Goal: Information Seeking & Learning: Learn about a topic

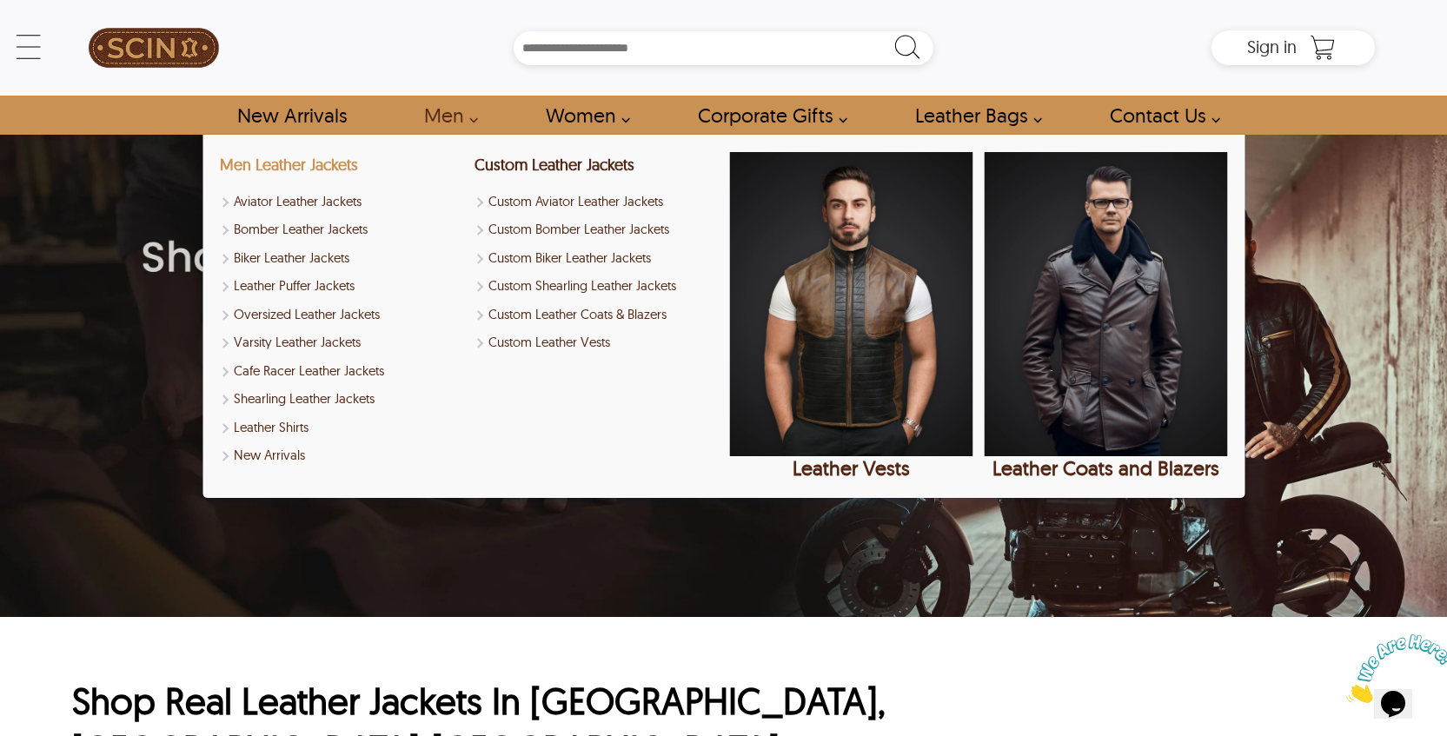
click at [331, 166] on link "Men Leather Jackets" at bounding box center [289, 165] width 138 height 20
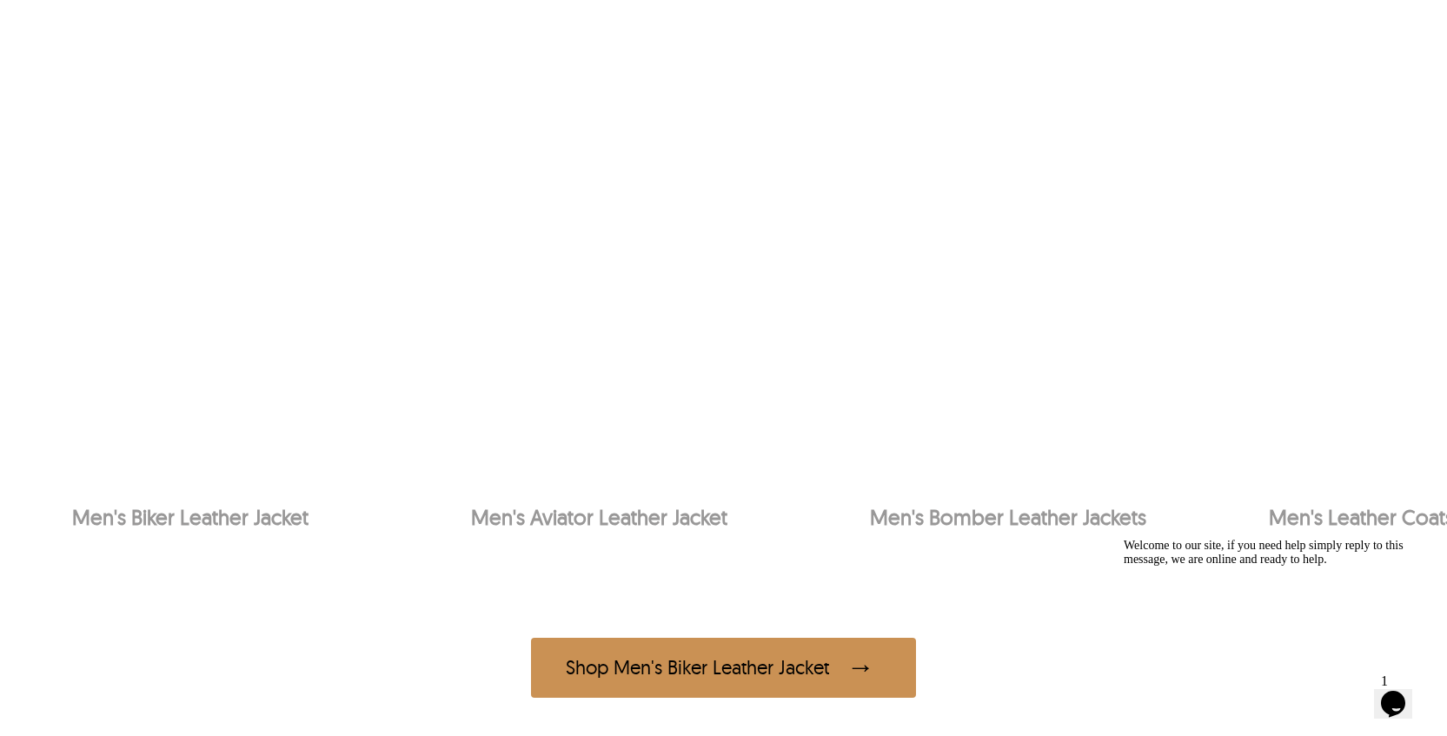
scroll to position [1142, 0]
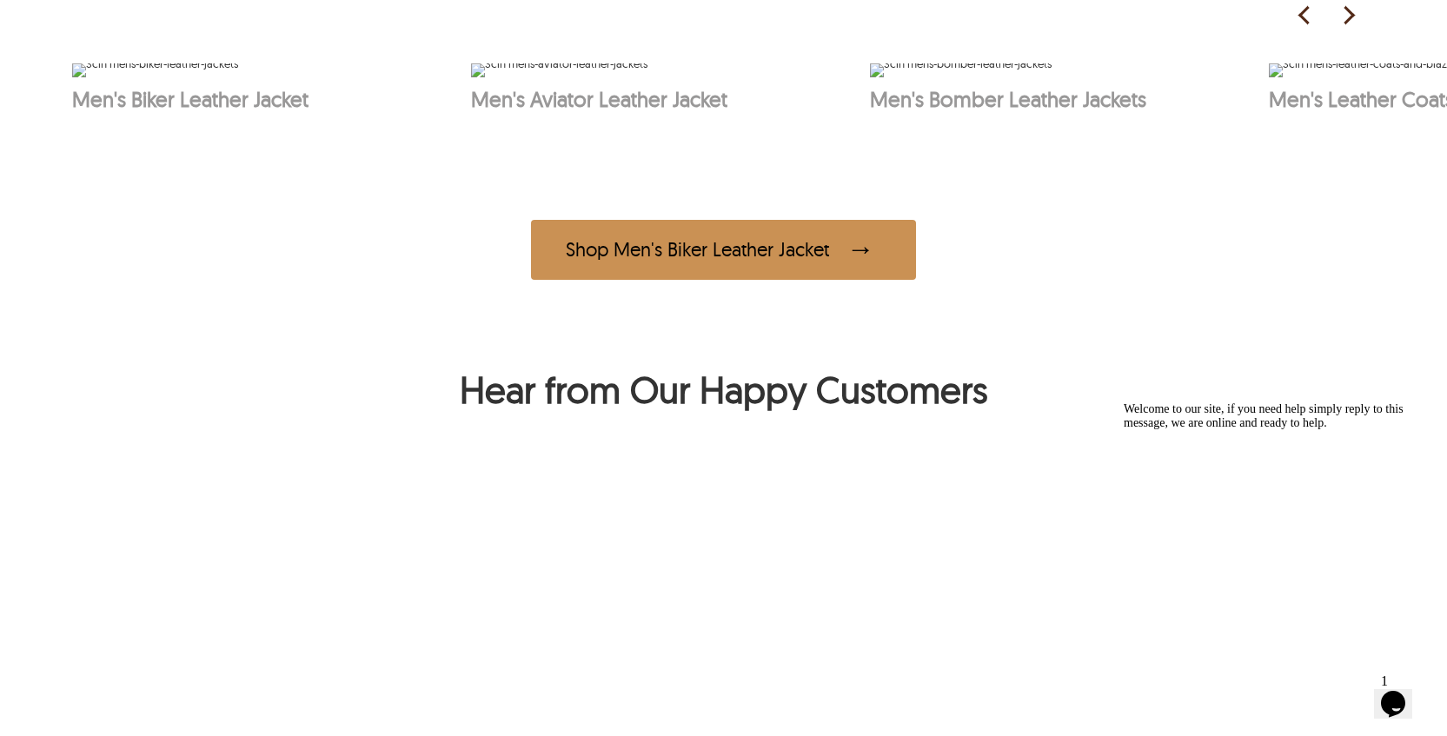
click at [1389, 77] on img at bounding box center [1363, 70] width 188 height 14
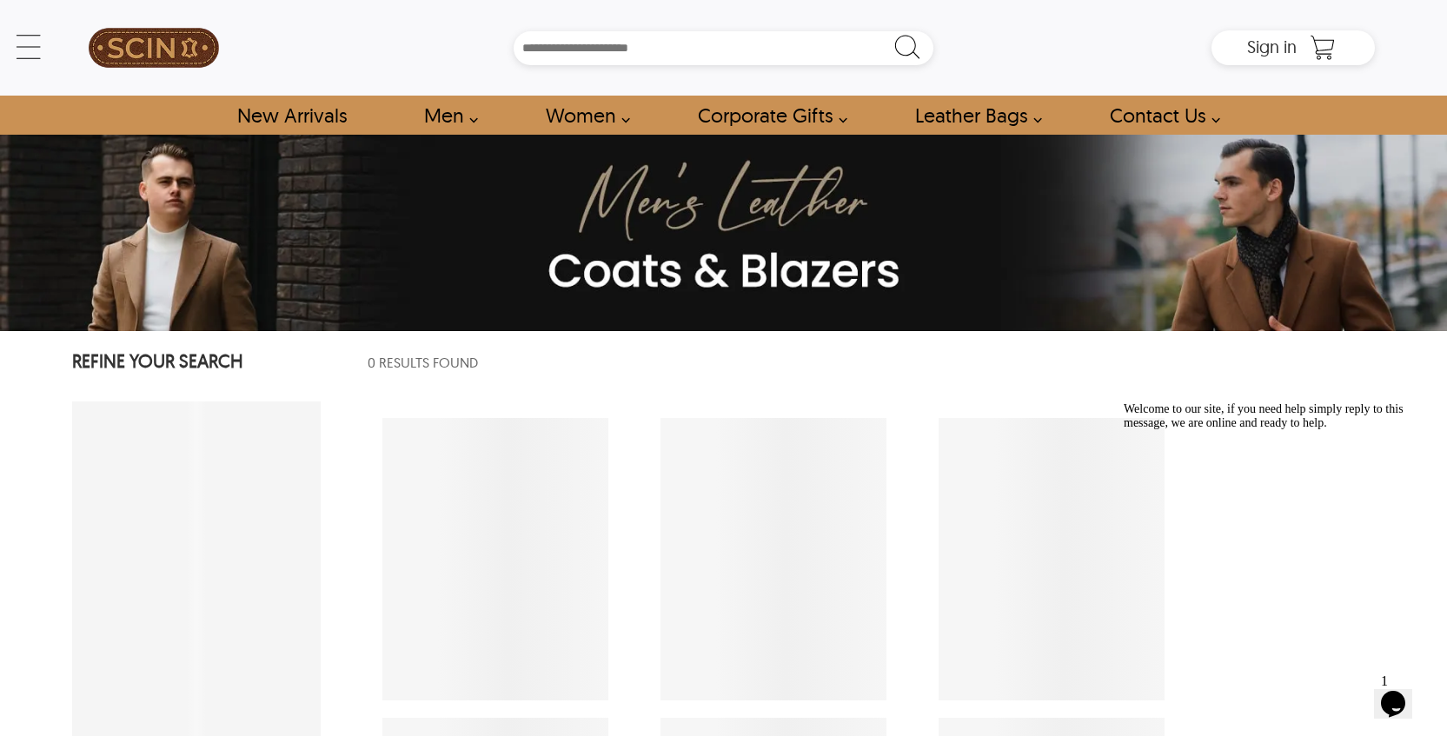
select select "********"
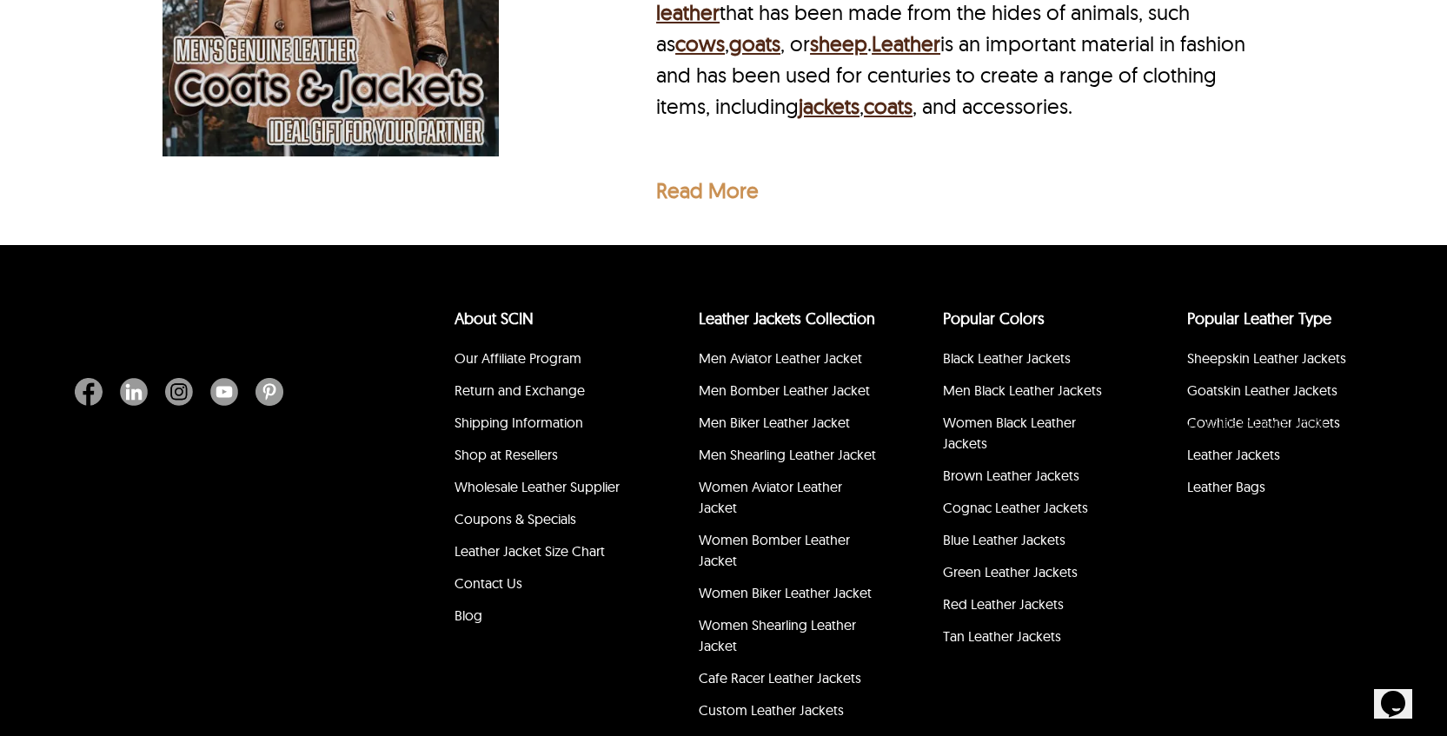
scroll to position [4211, 0]
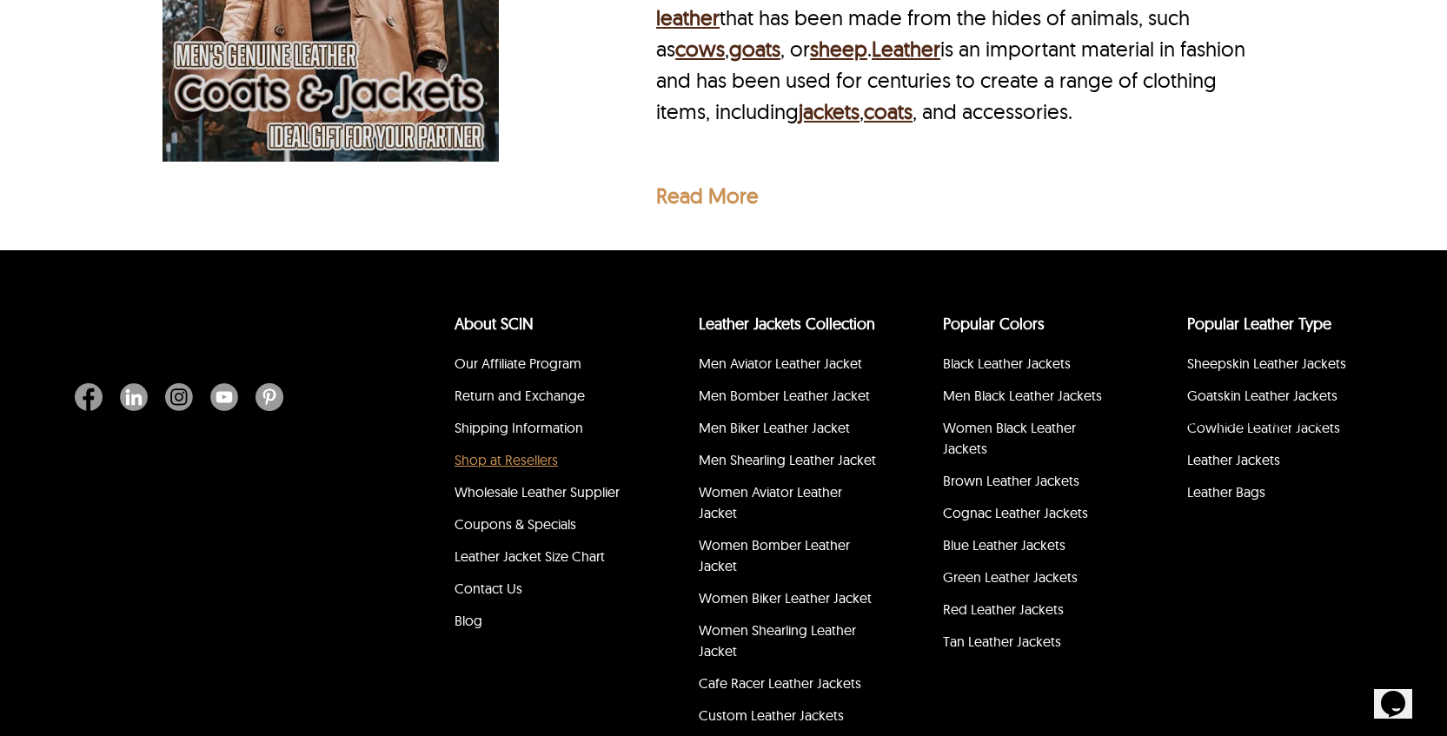
click at [534, 451] on link "Shop at Resellers" at bounding box center [505, 459] width 103 height 17
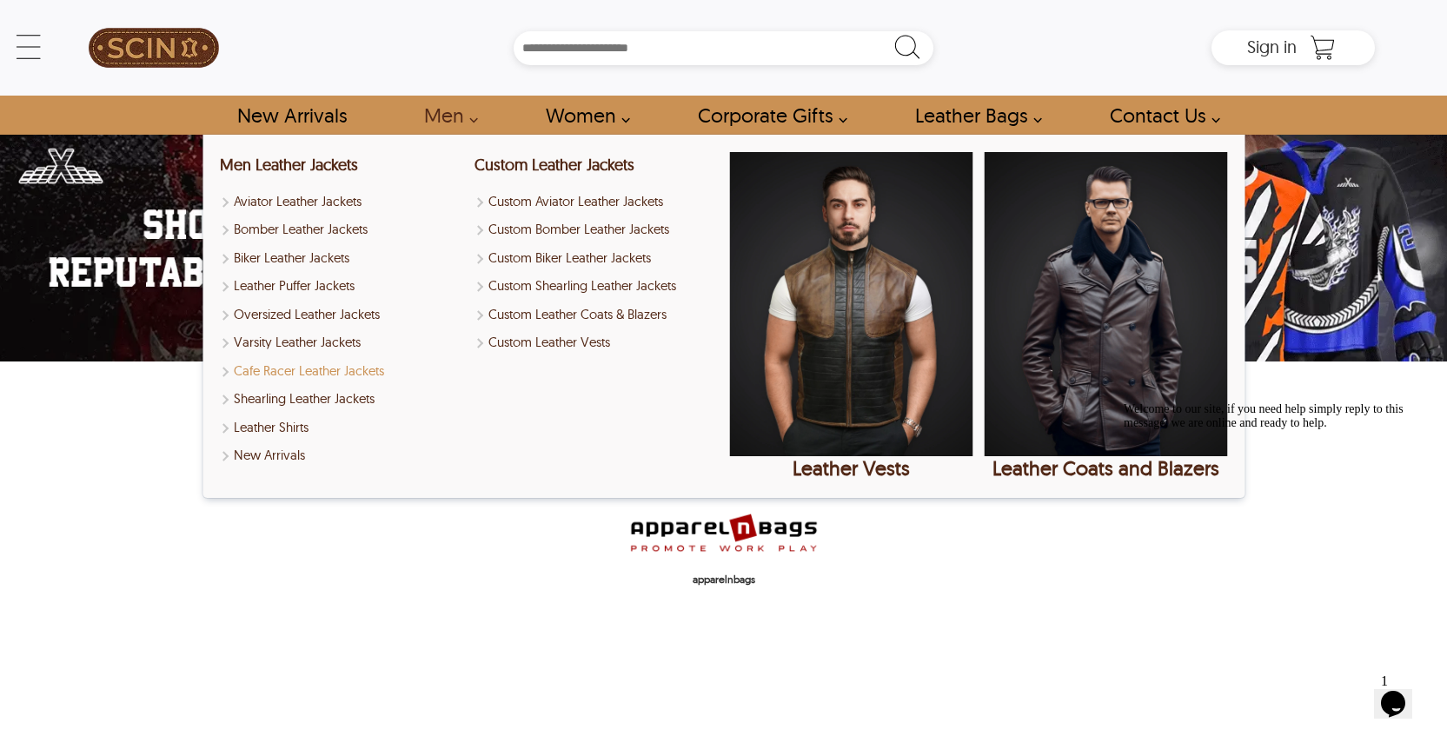
click at [368, 367] on link "Cafe Racer Leather Jackets" at bounding box center [341, 371] width 243 height 20
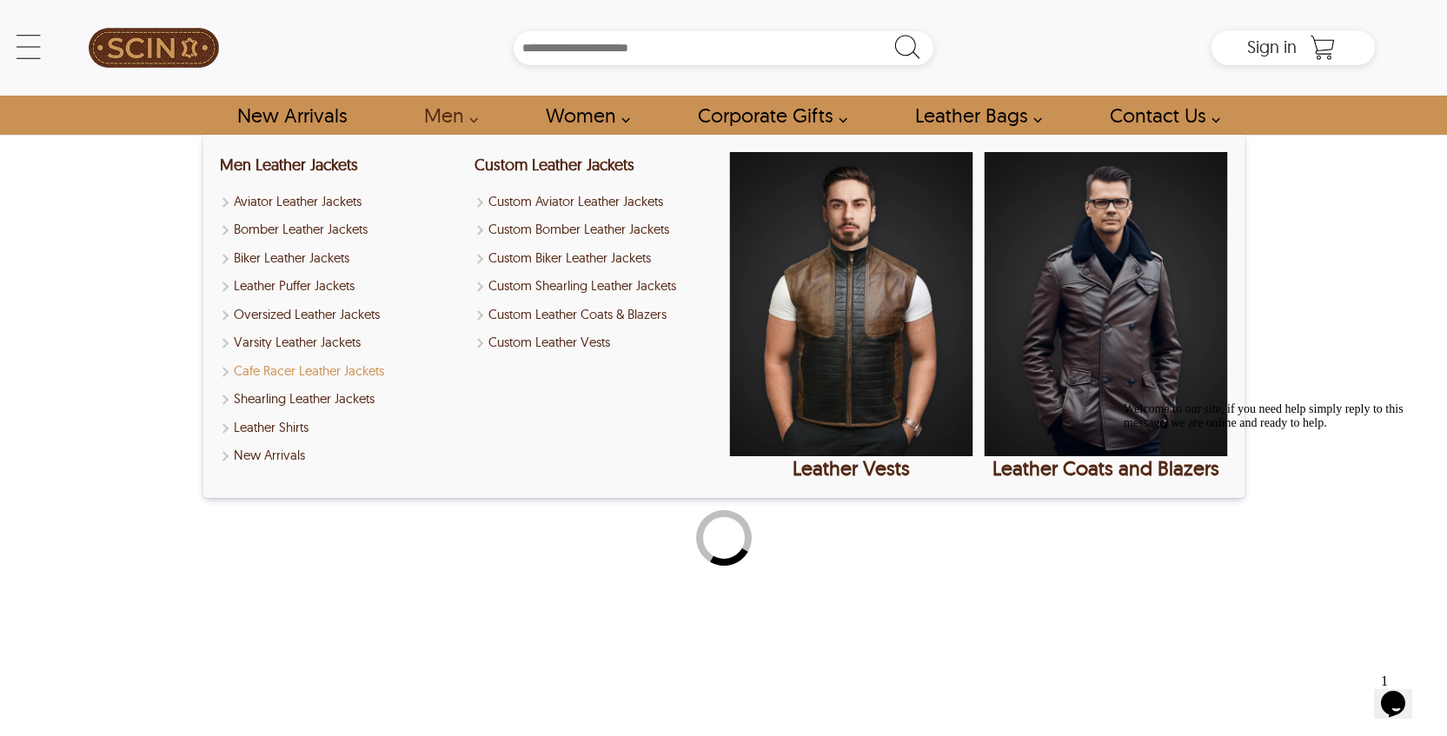
select select "********"
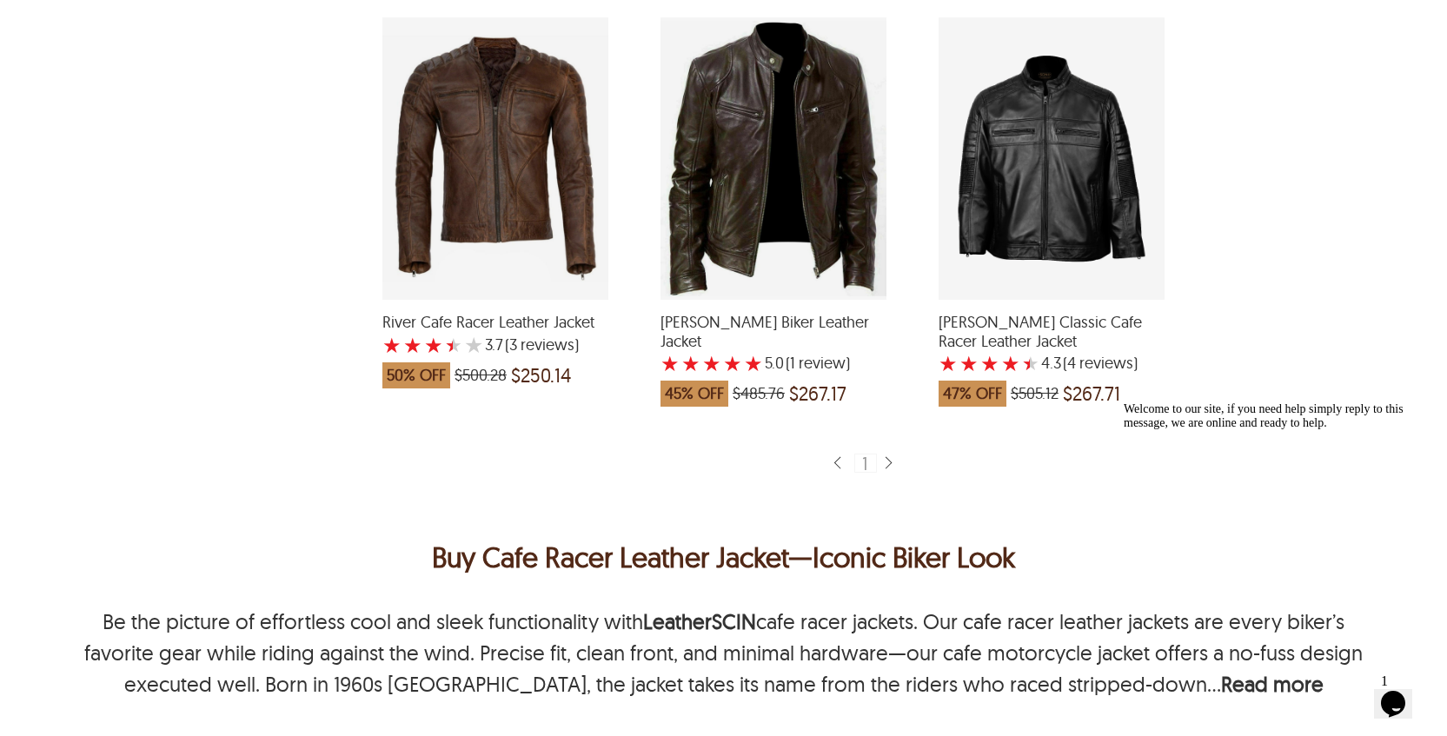
scroll to position [1259, 0]
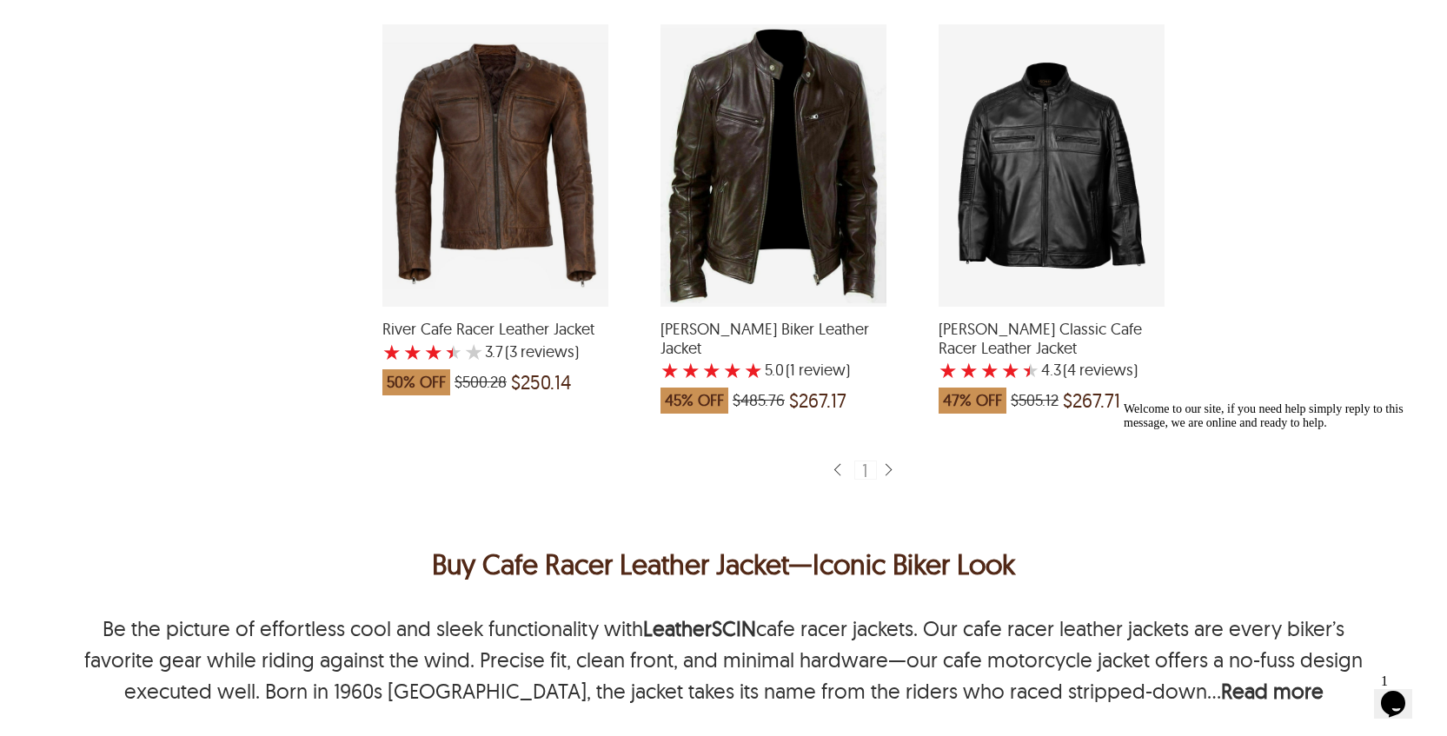
click at [1016, 214] on div "Shawn Classic Cafe Racer Leather Jacket with a 4.25 Star Rating 4 Product Revie…" at bounding box center [1051, 165] width 226 height 282
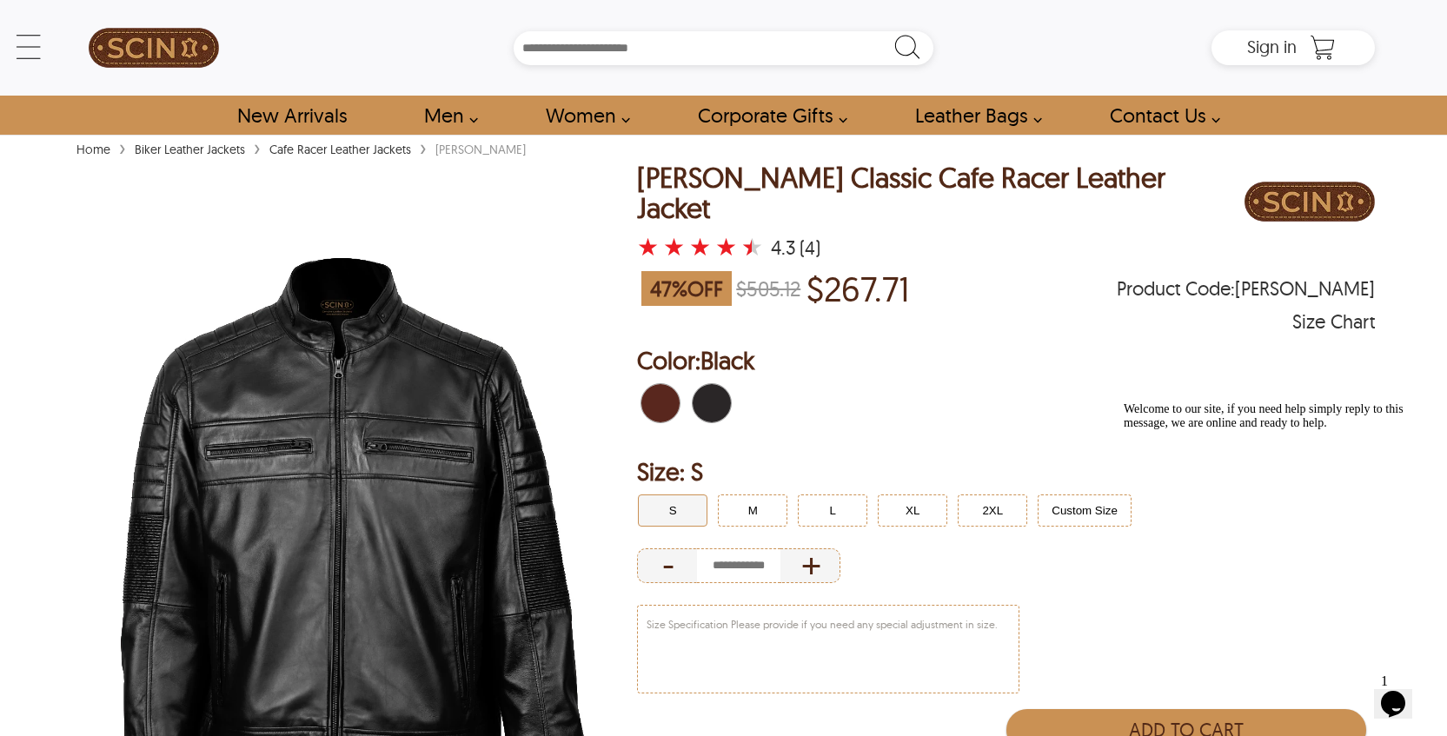
click at [561, 302] on img at bounding box center [353, 514] width 563 height 704
click at [95, 146] on link "Home" at bounding box center [93, 150] width 43 height 16
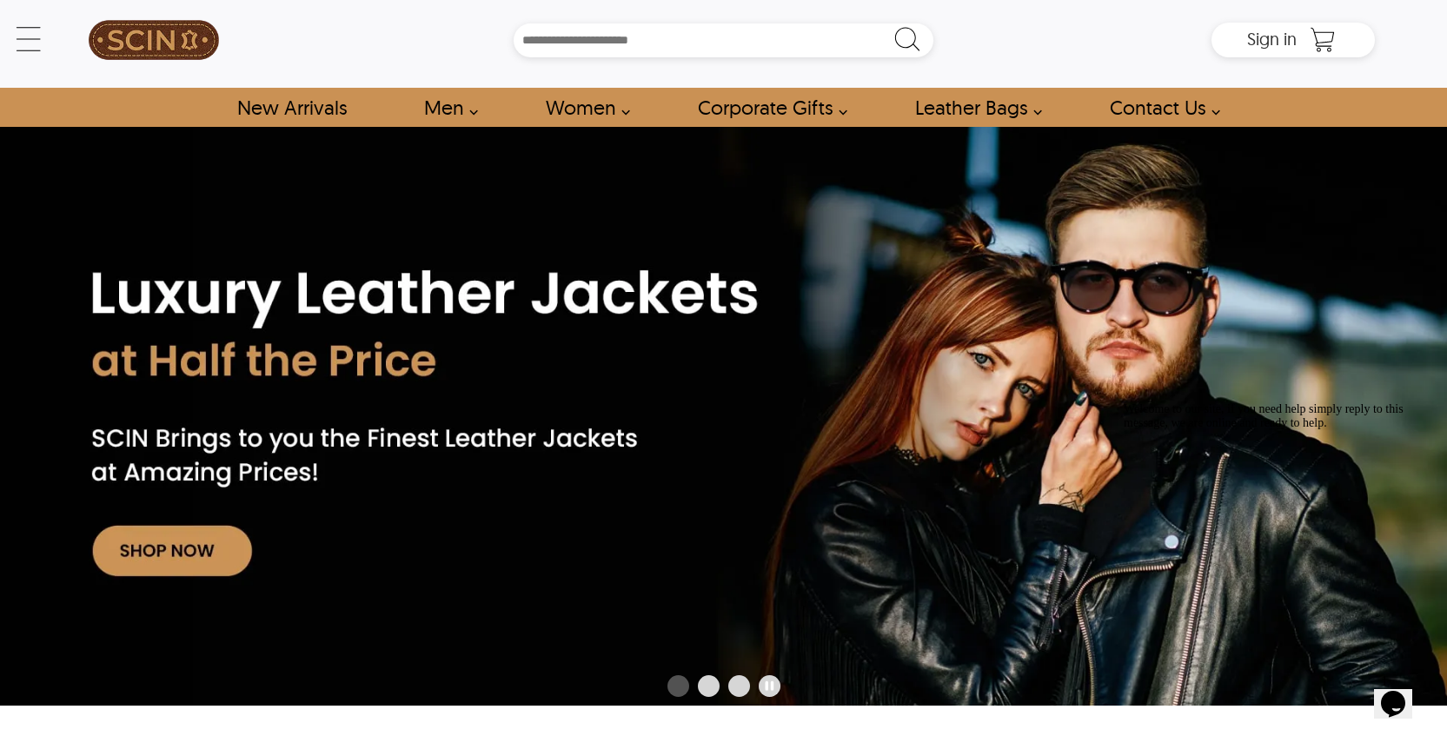
scroll to position [10, 0]
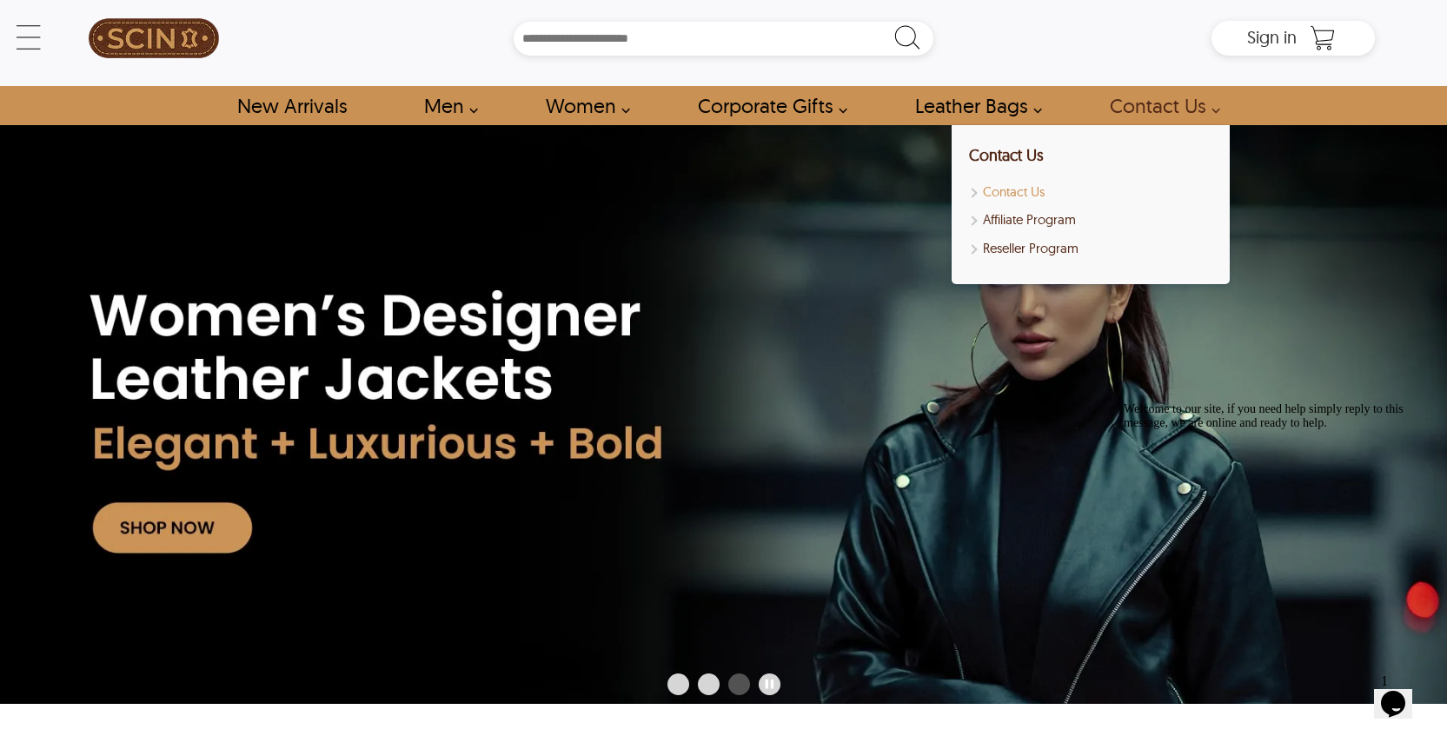
click at [1016, 191] on link "Contact Us" at bounding box center [1090, 192] width 243 height 20
